Goal: Task Accomplishment & Management: Manage account settings

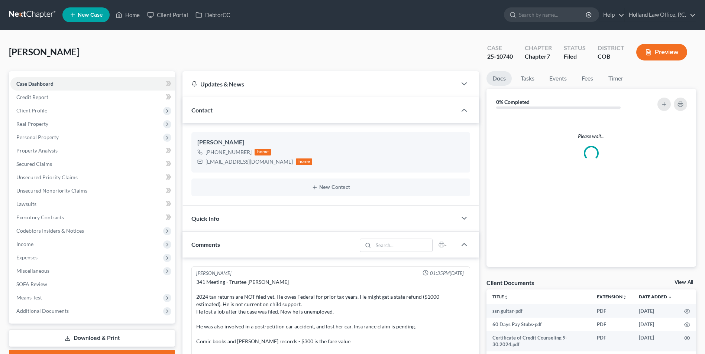
scroll to position [9, 0]
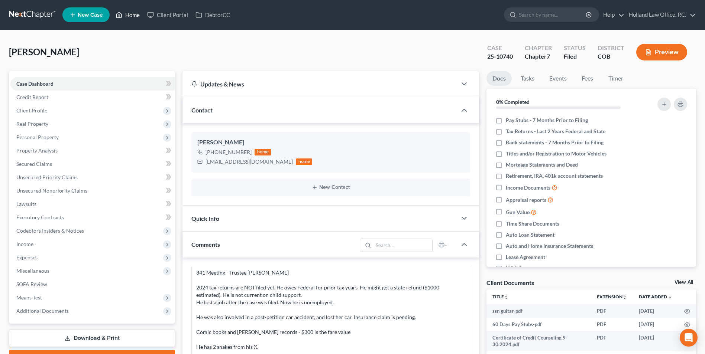
click at [130, 10] on link "Home" at bounding box center [128, 14] width 32 height 13
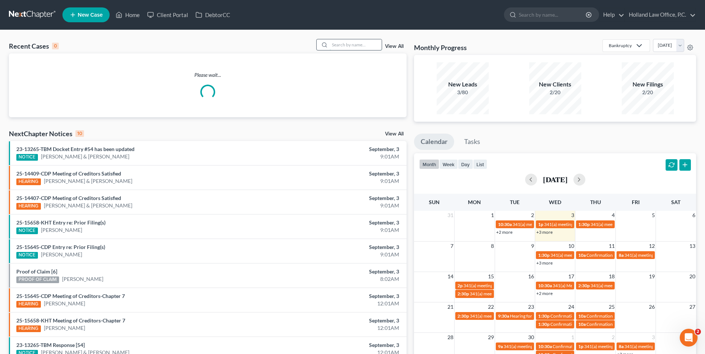
click at [357, 42] on input "search" at bounding box center [355, 44] width 52 height 11
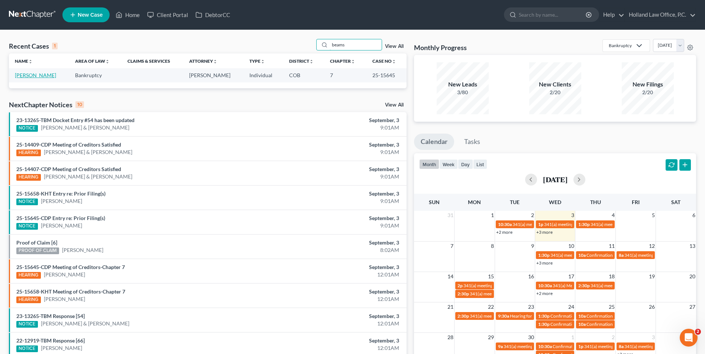
type input "beams"
click at [27, 76] on link "[PERSON_NAME]" at bounding box center [35, 75] width 41 height 6
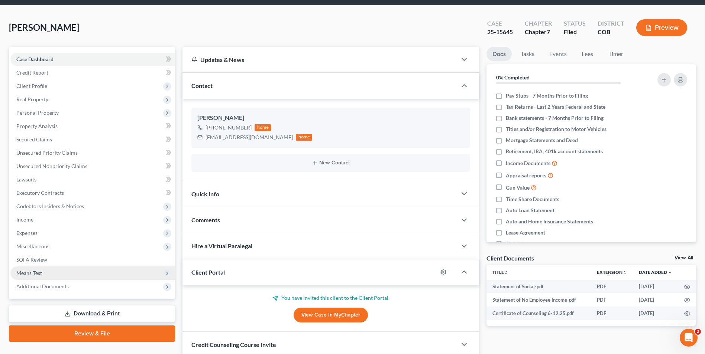
scroll to position [37, 0]
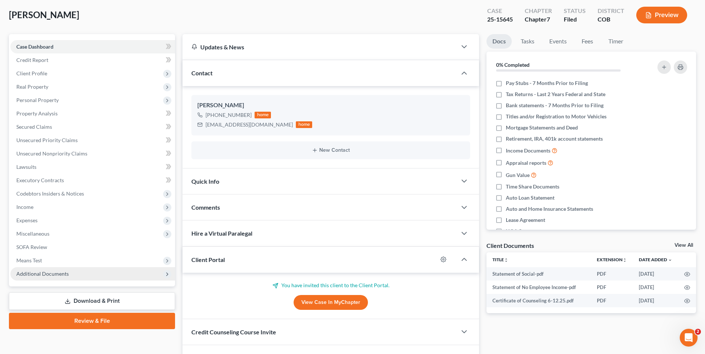
click at [61, 273] on span "Additional Documents" at bounding box center [42, 274] width 52 height 6
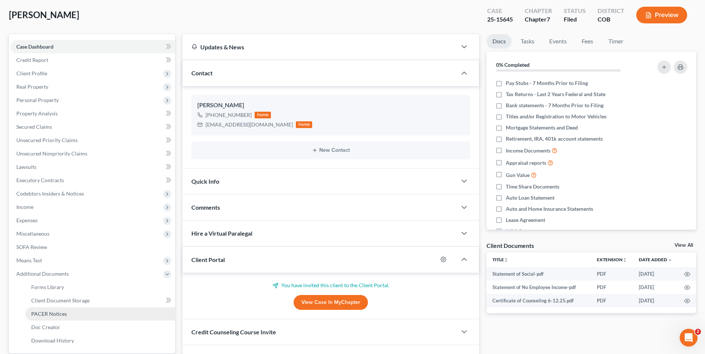
click at [64, 313] on span "PACER Notices" at bounding box center [49, 314] width 36 height 6
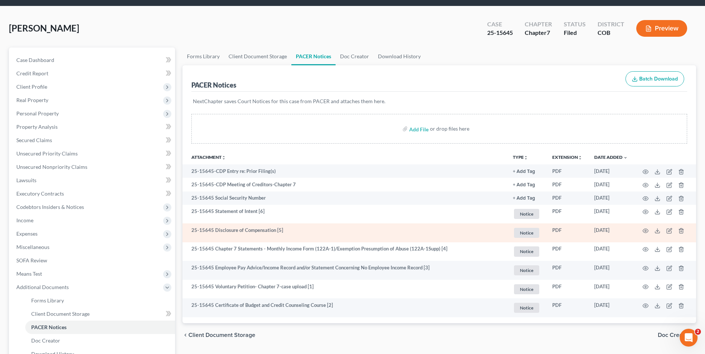
scroll to position [37, 0]
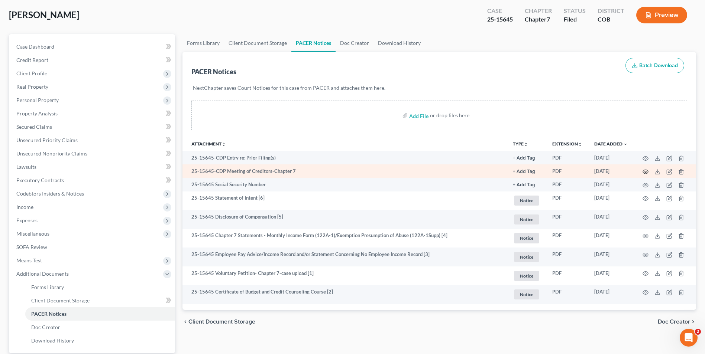
click at [643, 171] on icon "button" at bounding box center [646, 172] width 6 height 4
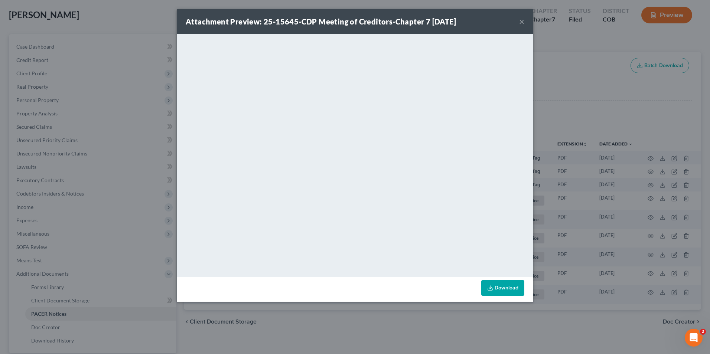
click at [522, 21] on button "×" at bounding box center [521, 21] width 5 height 9
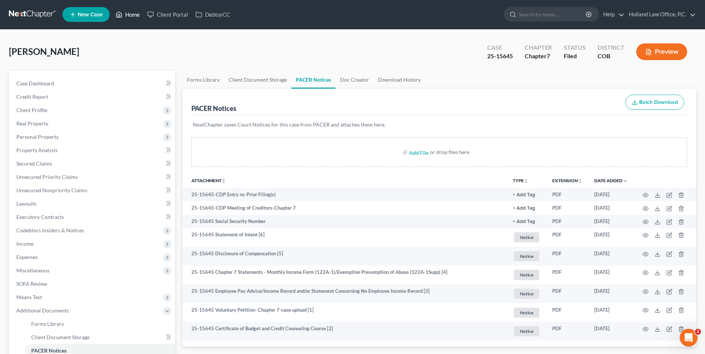
scroll to position [0, 0]
click at [138, 14] on link "Home" at bounding box center [128, 14] width 32 height 13
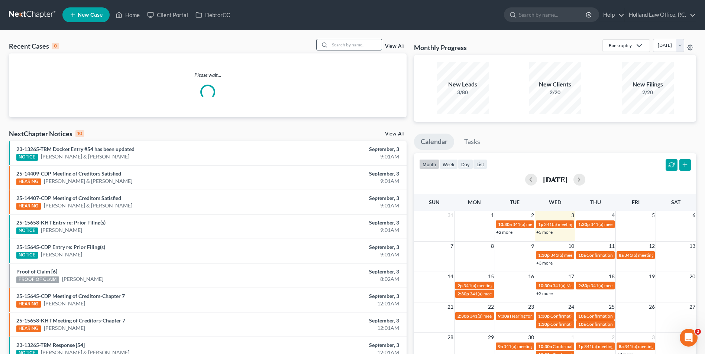
click at [341, 44] on input "search" at bounding box center [355, 44] width 52 height 11
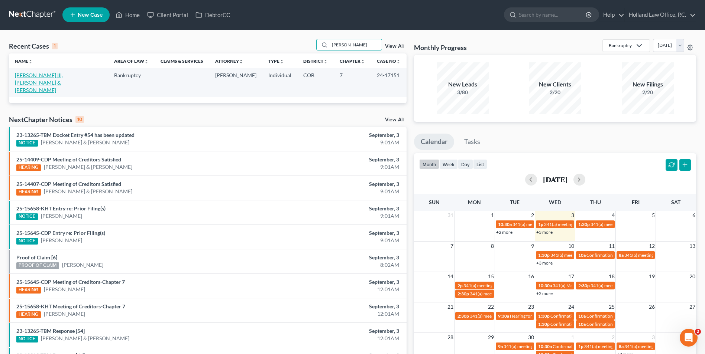
type input "[PERSON_NAME]"
click at [23, 74] on link "[PERSON_NAME] III, [PERSON_NAME] & [PERSON_NAME]" at bounding box center [39, 82] width 48 height 21
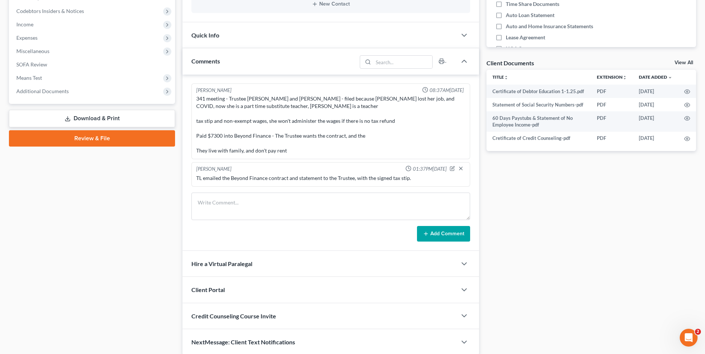
scroll to position [223, 0]
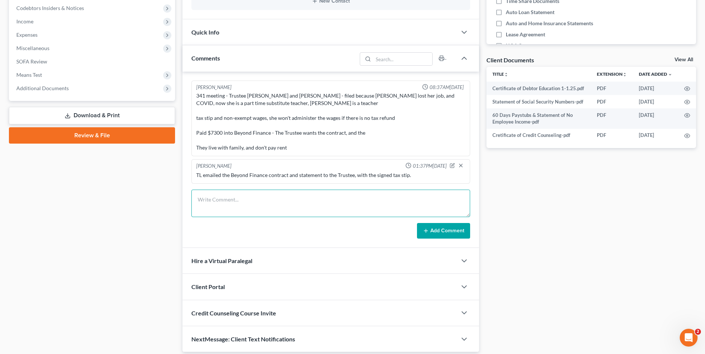
click at [282, 213] on textarea at bounding box center [330, 203] width 279 height 27
type textarea "Emailed the 2024 Tax Returns to [PERSON_NAME],"
click at [439, 239] on button "Add Comment" at bounding box center [443, 231] width 53 height 16
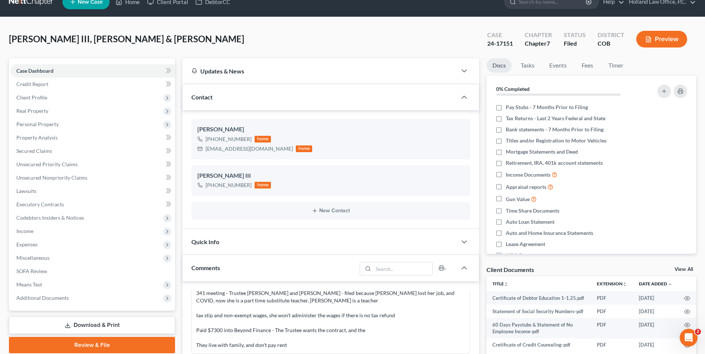
scroll to position [0, 0]
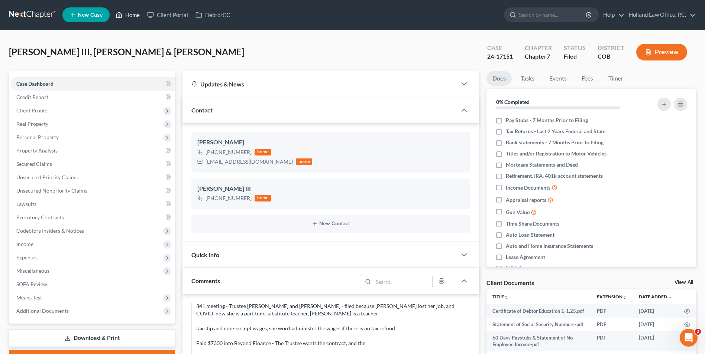
click at [128, 17] on link "Home" at bounding box center [128, 14] width 32 height 13
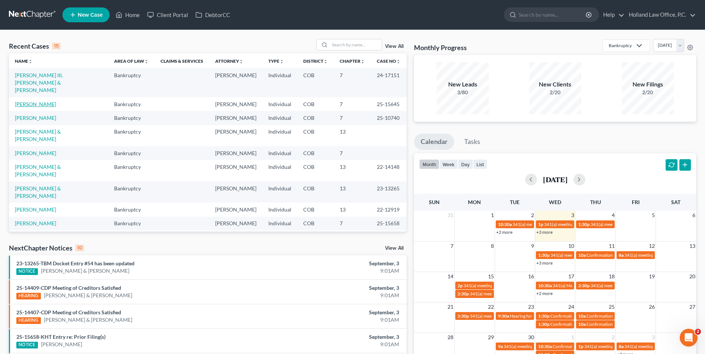
click at [31, 101] on link "[PERSON_NAME]" at bounding box center [35, 104] width 41 height 6
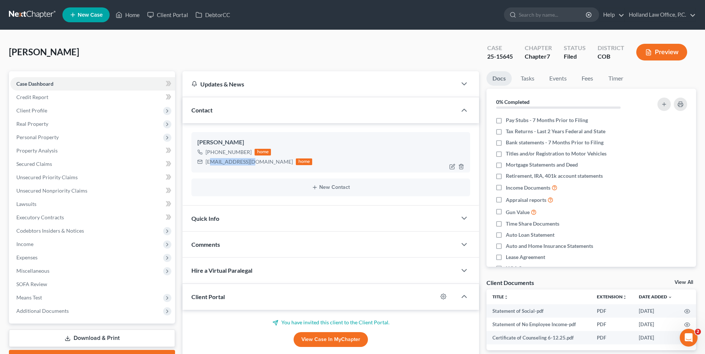
drag, startPoint x: 252, startPoint y: 162, endPoint x: 211, endPoint y: 162, distance: 41.2
click at [211, 162] on div "[EMAIL_ADDRESS][DOMAIN_NAME]" at bounding box center [248, 161] width 87 height 7
drag, startPoint x: 224, startPoint y: 163, endPoint x: 254, endPoint y: 161, distance: 30.1
click at [254, 161] on div "[EMAIL_ADDRESS][DOMAIN_NAME]" at bounding box center [248, 161] width 87 height 7
drag, startPoint x: 253, startPoint y: 162, endPoint x: 198, endPoint y: 164, distance: 54.7
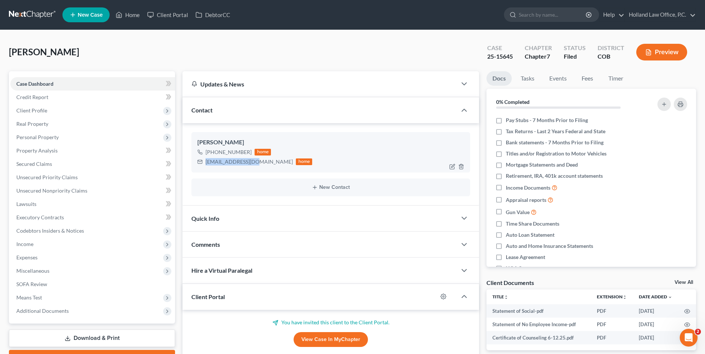
click at [191, 164] on div "[PERSON_NAME] [PHONE_NUMBER] home [EMAIL_ADDRESS][DOMAIN_NAME] home New Contact" at bounding box center [330, 164] width 296 height 82
drag, startPoint x: 198, startPoint y: 164, endPoint x: 218, endPoint y: 163, distance: 20.1
copy div "[EMAIL_ADDRESS][DOMAIN_NAME]"
drag, startPoint x: 248, startPoint y: 152, endPoint x: 212, endPoint y: 154, distance: 35.8
click at [212, 154] on div "[PHONE_NUMBER]" at bounding box center [228, 152] width 46 height 7
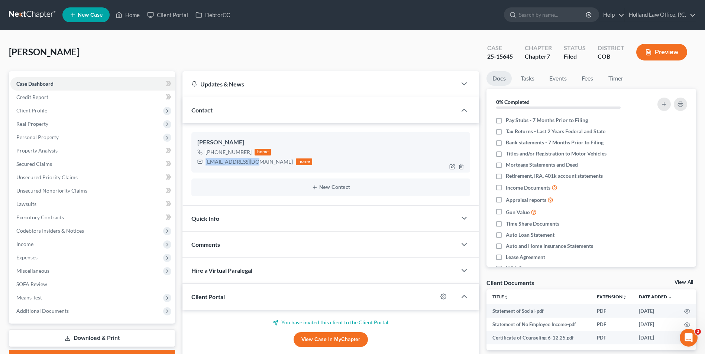
drag, startPoint x: 212, startPoint y: 154, endPoint x: 227, endPoint y: 154, distance: 14.9
copy div "[PHONE_NUMBER]"
